Goal: Information Seeking & Learning: Stay updated

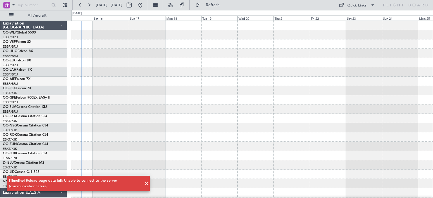
click at [311, 50] on div at bounding box center [251, 53] width 361 height 9
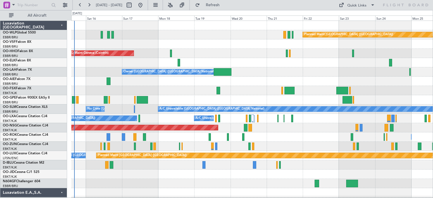
click at [104, 85] on div "Planned Maint [GEOGRAPHIC_DATA] ([GEOGRAPHIC_DATA]) AOG Maint Geneva ([GEOGRAPH…" at bounding box center [251, 188] width 361 height 335
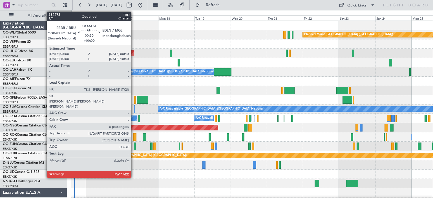
click at [134, 108] on div at bounding box center [134, 109] width 1 height 8
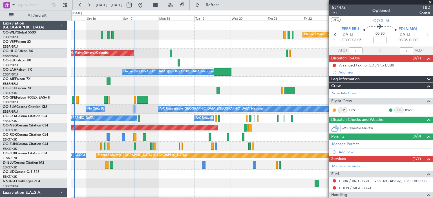
click at [206, 31] on div "Planned Maint Berlin (Brandenburg)" at bounding box center [251, 34] width 361 height 9
click at [430, 2] on span at bounding box center [430, 2] width 6 height 5
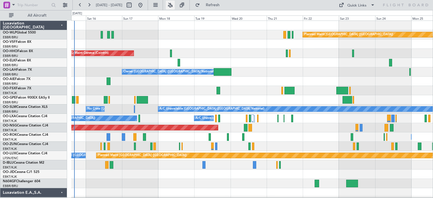
click at [175, 5] on button at bounding box center [170, 5] width 9 height 9
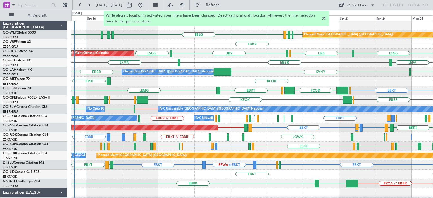
click at [255, 66] on div "EBBR LFMN LEPA" at bounding box center [251, 62] width 361 height 9
click at [324, 18] on div at bounding box center [323, 18] width 7 height 7
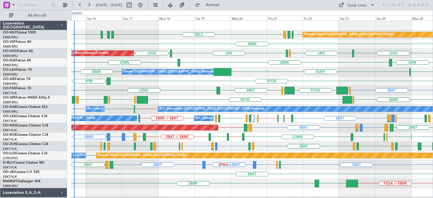
click at [252, 64] on div "EBBR LFMN LEPA" at bounding box center [251, 62] width 361 height 9
click at [133, 34] on div "EDDB EBLG LDDU EBLG LDSP EBLG LFLS Planned Maint Berlin (Brandenburg)" at bounding box center [251, 34] width 361 height 9
click at [196, 83] on div "EBLG LDSP EBLG LFLS EDDB EBLG LDDU Planned Maint Berlin (Brandenburg) EBBR LSGG…" at bounding box center [251, 169] width 361 height 297
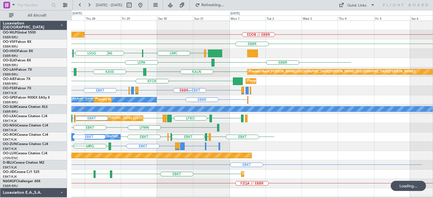
click at [105, 68] on div "Planned Maint Berlin (Brandenburg) EDDB // EBBR EBBR LIEO LIMC LSGG LFMV LSGG E…" at bounding box center [251, 183] width 361 height 325
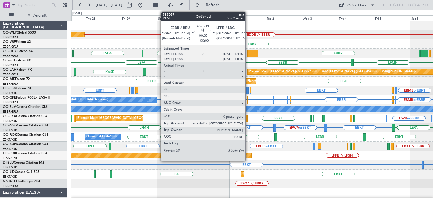
click at [248, 99] on div at bounding box center [247, 100] width 1 height 8
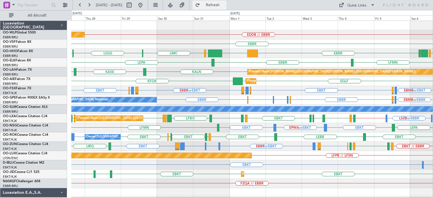
click at [215, 8] on button "Refresh" at bounding box center [209, 5] width 34 height 9
click at [310, 38] on div "EDDB // EBBR Planned Maint Berlin (Brandenburg)" at bounding box center [251, 34] width 361 height 9
click at [19, 97] on link "OO-GPE Falcon 900EX EASy II" at bounding box center [26, 97] width 47 height 3
click at [201, 44] on div "EBBR" at bounding box center [251, 43] width 361 height 9
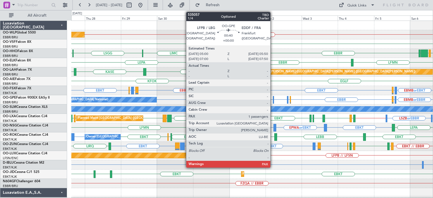
click at [273, 99] on div at bounding box center [273, 100] width 1 height 8
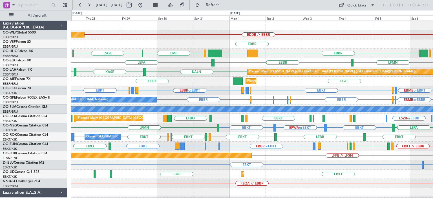
click at [200, 41] on div "EBBR" at bounding box center [251, 43] width 361 height 9
click at [202, 102] on div "LFPB or EBBR EBBR EBMB or EBBR LSZH or EBBR EBBR LFPB or EBBR EDDF or EBBR Plan…" at bounding box center [251, 99] width 361 height 9
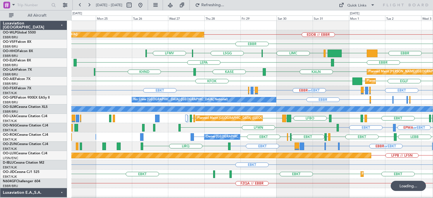
click at [219, 133] on div "EDDB // EBBR Planned Maint Berlin (Brandenburg) EBBR KTEB LIEO LIMC LSGG EBBR L…" at bounding box center [251, 183] width 361 height 325
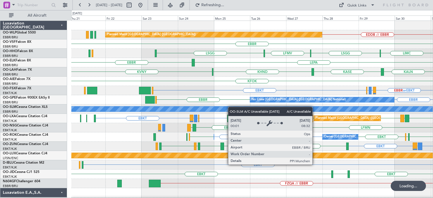
click at [340, 127] on div "Planned Maint Berlin (Brandenburg) EDDB // EBBR EBBR LIMC LSGG LFMV LSGG LIEO K…" at bounding box center [251, 183] width 361 height 325
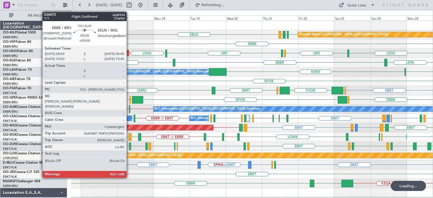
click at [129, 108] on div at bounding box center [129, 109] width 1 height 8
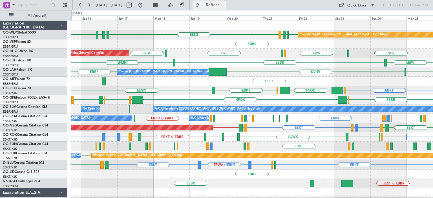
click at [226, 8] on button "Refresh" at bounding box center [209, 5] width 34 height 9
